Goal: Book appointment/travel/reservation

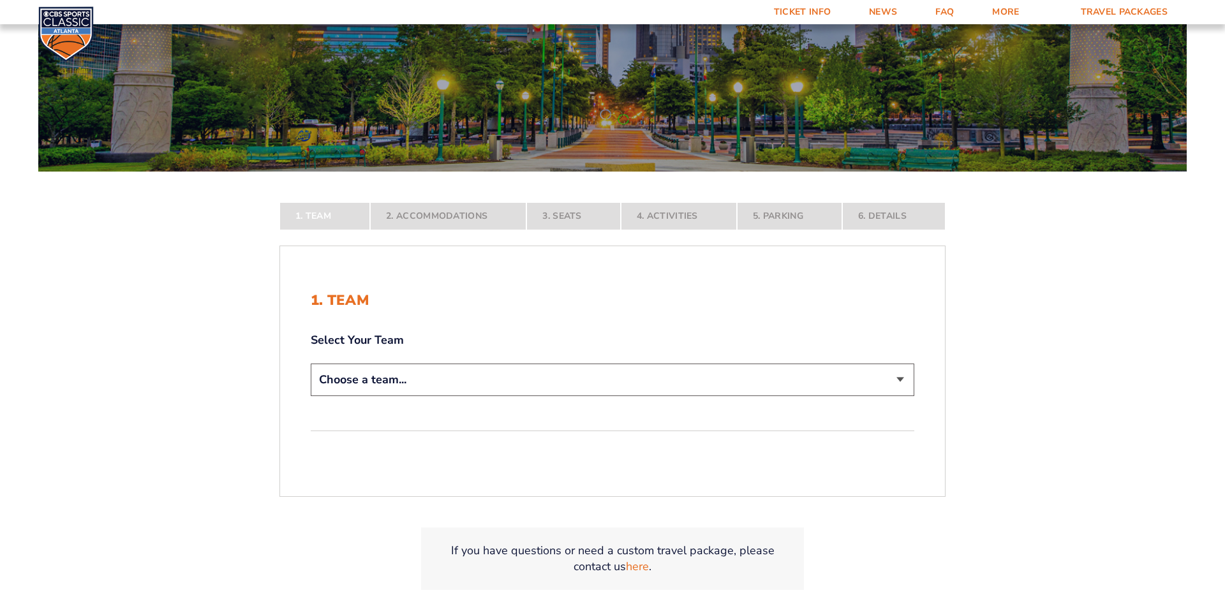
scroll to position [158, 0]
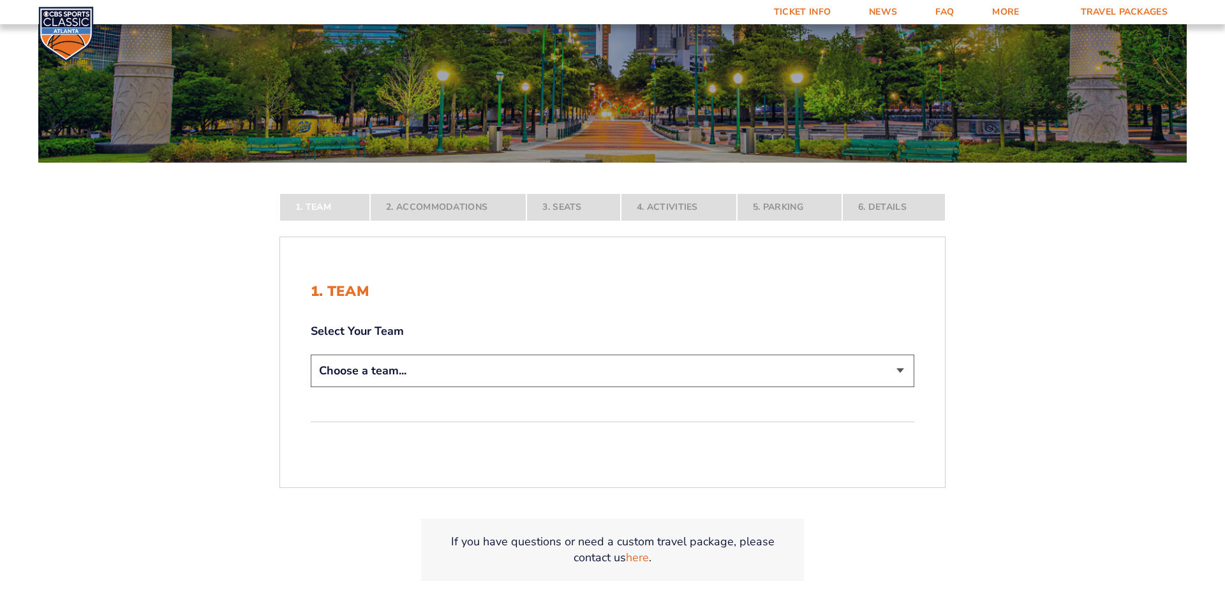
click at [890, 379] on select "Choose a team... [US_STATE] Wildcats [US_STATE] State Buckeyes [US_STATE] Tar H…" at bounding box center [612, 371] width 603 height 33
select select "12756"
click at [311, 387] on select "Choose a team... [US_STATE] Wildcats [US_STATE] State Buckeyes [US_STATE] Tar H…" at bounding box center [612, 371] width 603 height 33
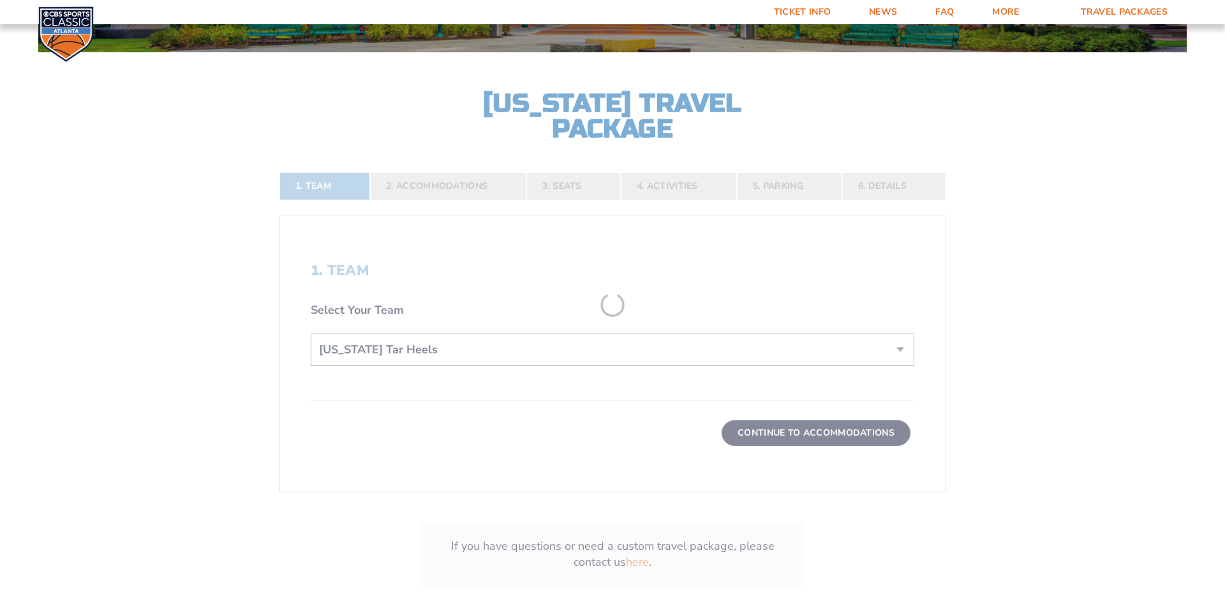
scroll to position [278, 0]
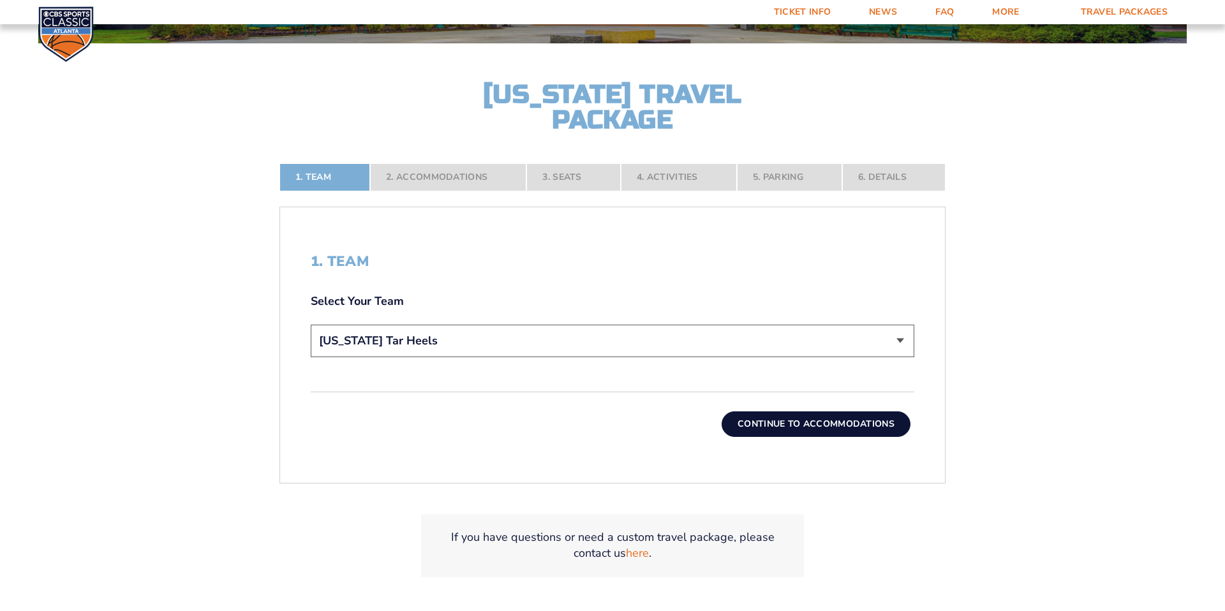
click at [799, 424] on button "Continue To Accommodations" at bounding box center [816, 424] width 189 height 26
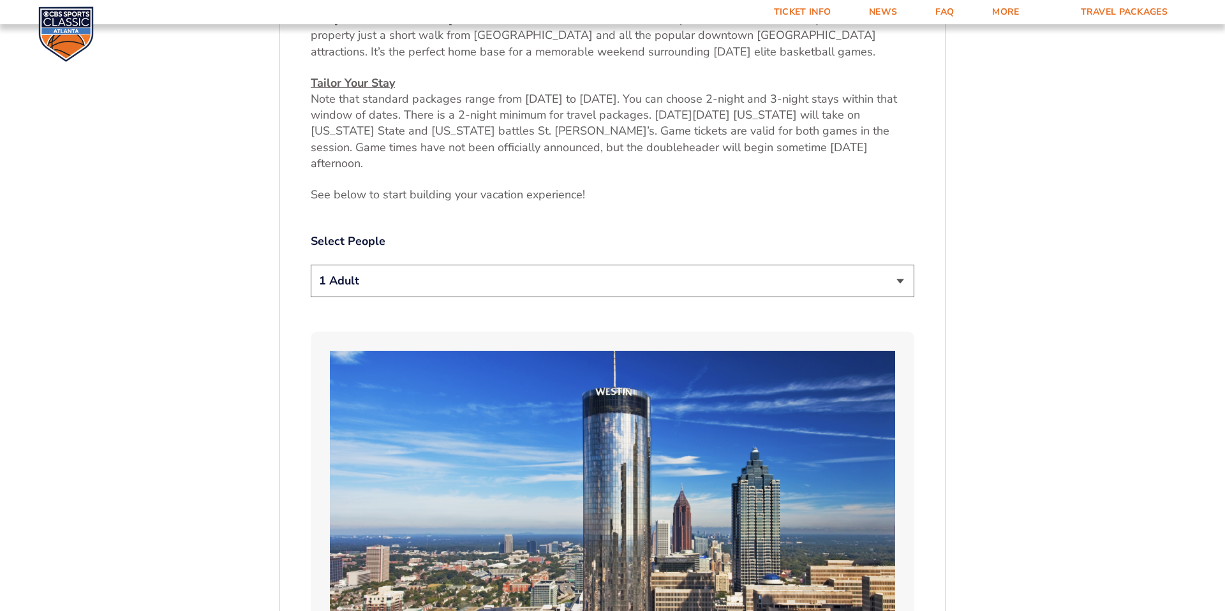
scroll to position [623, 0]
click at [860, 265] on select "1 Adult 2 Adults 3 Adults 4 Adults 2 Adults + 1 Child 2 Adults + 2 Children 2 A…" at bounding box center [612, 280] width 603 height 33
select select "2 Adults + 1 Child"
click at [311, 264] on select "1 Adult 2 Adults 3 Adults 4 Adults 2 Adults + 1 Child 2 Adults + 2 Children 2 A…" at bounding box center [612, 280] width 603 height 33
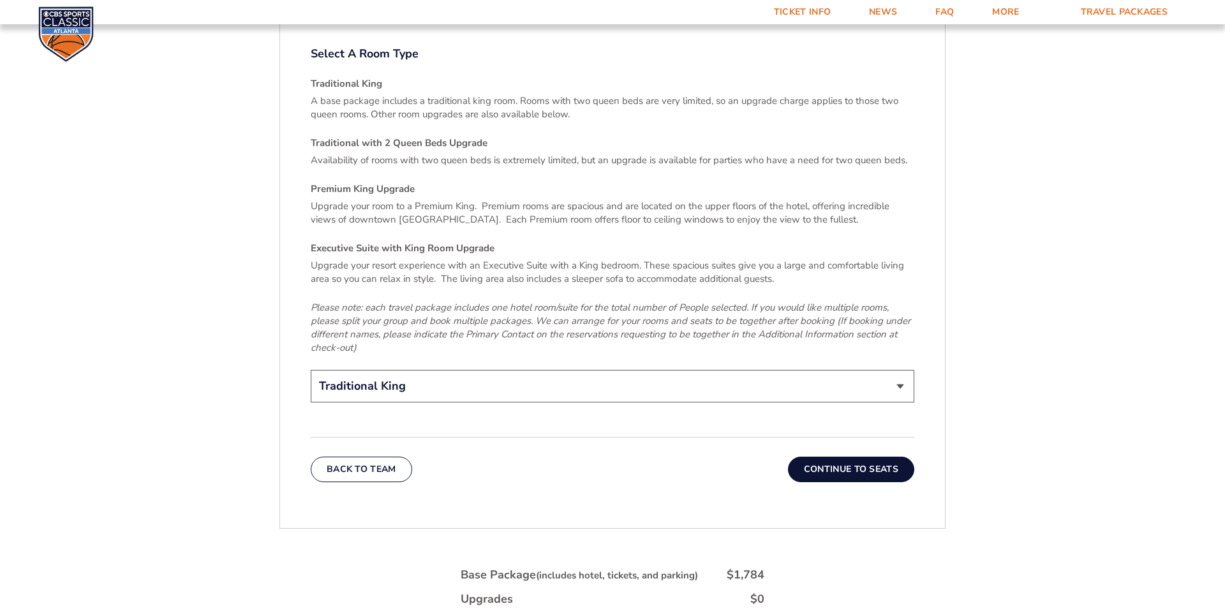
scroll to position [1916, 0]
click at [903, 369] on select "Traditional King Traditional with 2 Queen Beds Upgrade (+$45 per night) Premium…" at bounding box center [612, 385] width 603 height 33
select select "Traditional with 2 Queen Beds Upgrade"
click at [311, 369] on select "Traditional King Traditional with 2 Queen Beds Upgrade (+$45 per night) Premium…" at bounding box center [612, 385] width 603 height 33
click at [882, 455] on button "Continue To Seats" at bounding box center [851, 468] width 126 height 26
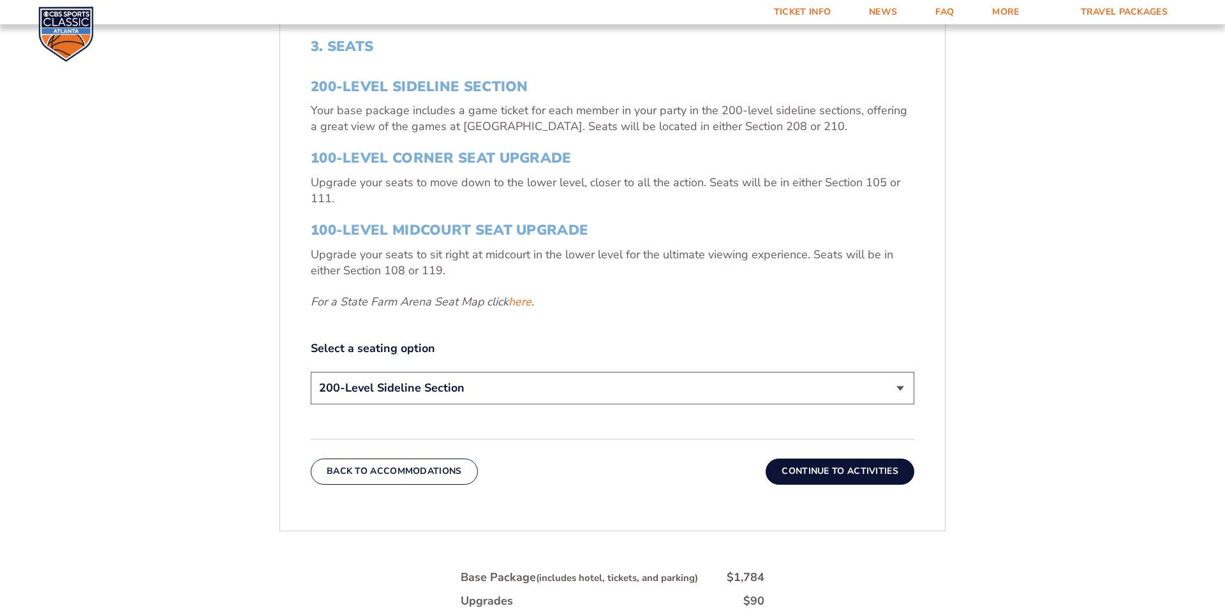
scroll to position [493, 0]
click at [690, 401] on select "200-Level Sideline Section 100-Level Corner Seat Upgrade (+$120 per person) 100…" at bounding box center [612, 387] width 603 height 33
click at [311, 371] on select "200-Level Sideline Section 100-Level Corner Seat Upgrade (+$120 per person) 100…" at bounding box center [612, 387] width 603 height 33
click at [672, 400] on select "200-Level Sideline Section 100-Level Corner Seat Upgrade (+$120 per person) 100…" at bounding box center [612, 387] width 603 height 33
select select "100-Level Corner Seat Upgrade"
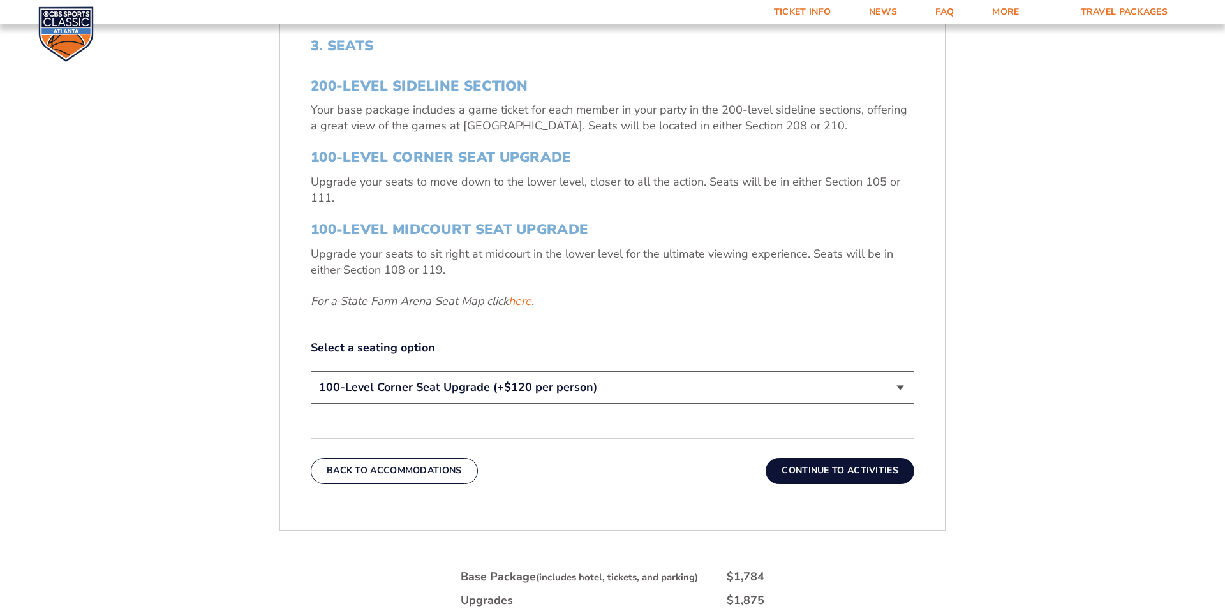
click at [311, 371] on select "200-Level Sideline Section 100-Level Corner Seat Upgrade (+$120 per person) 100…" at bounding box center [612, 387] width 603 height 33
click at [819, 467] on button "Continue To Activities" at bounding box center [840, 471] width 149 height 26
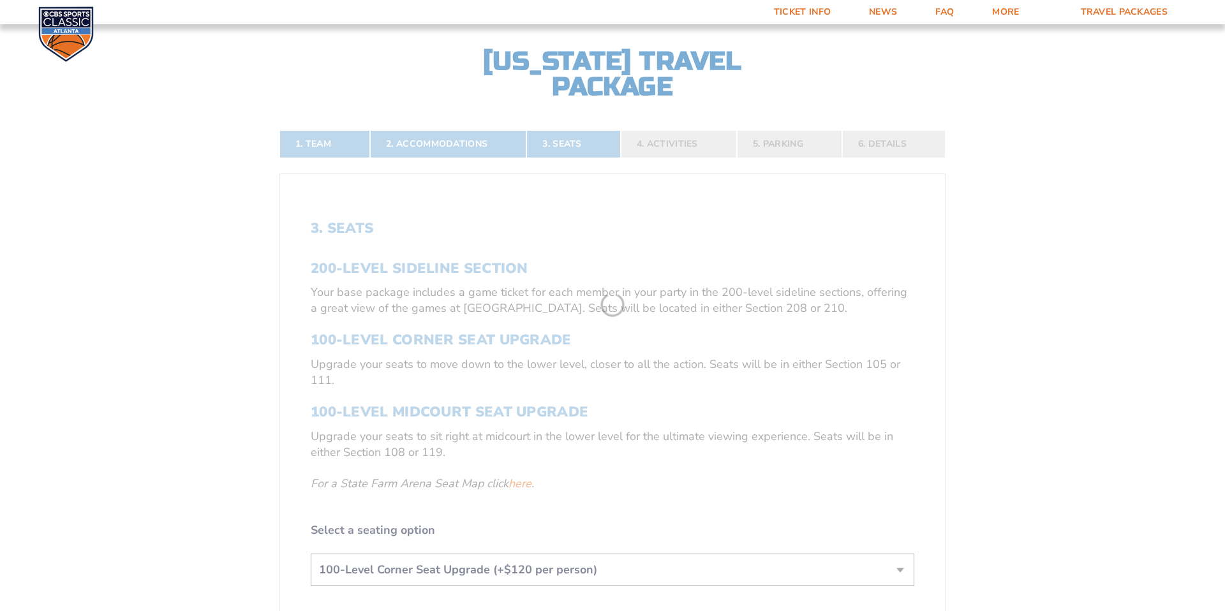
scroll to position [289, 0]
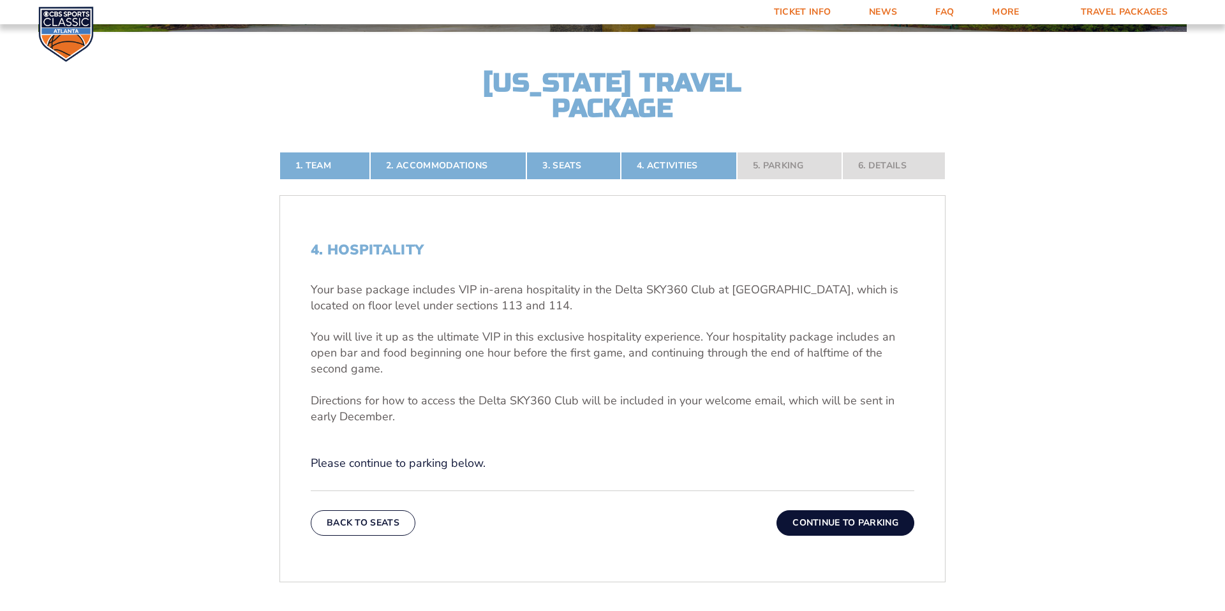
click at [874, 525] on button "Continue To Parking" at bounding box center [845, 523] width 138 height 26
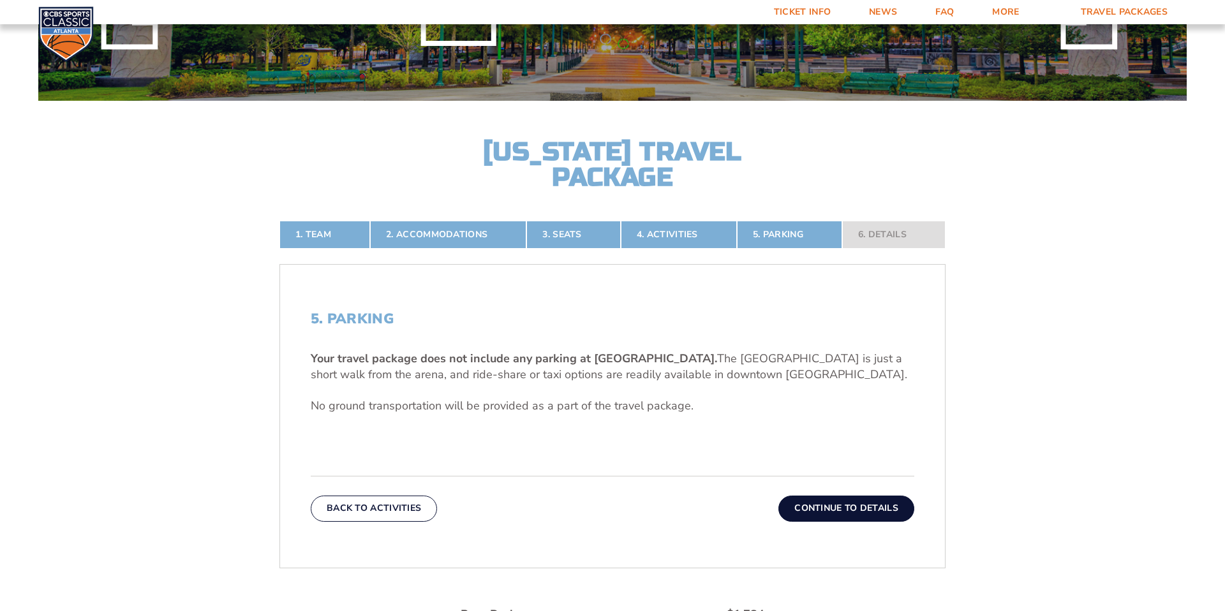
scroll to position [0, 0]
